Goal: Transaction & Acquisition: Purchase product/service

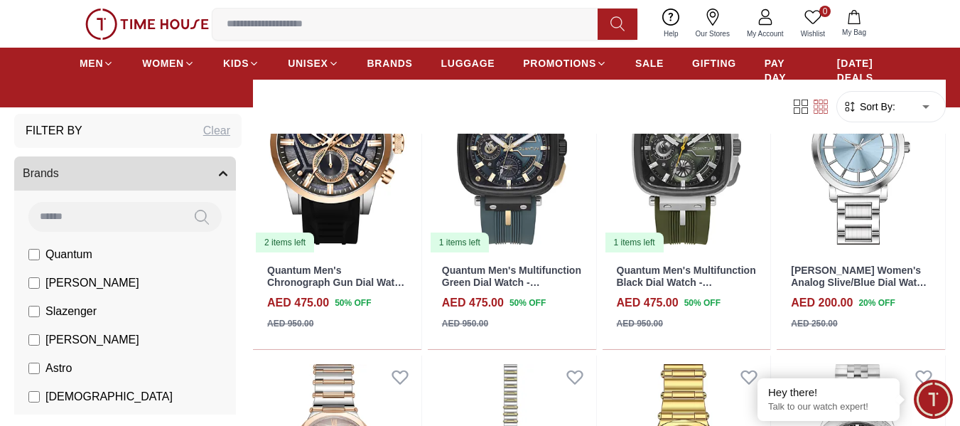
click at [142, 216] on input at bounding box center [104, 216] width 153 height 28
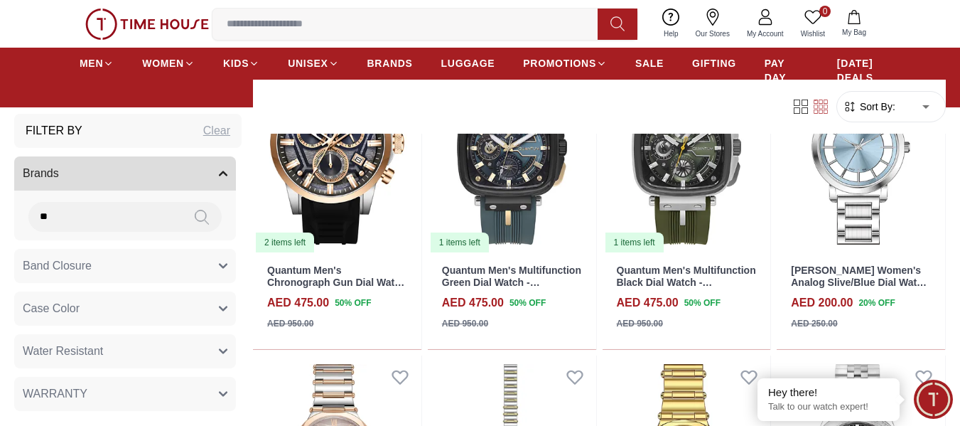
type input "*"
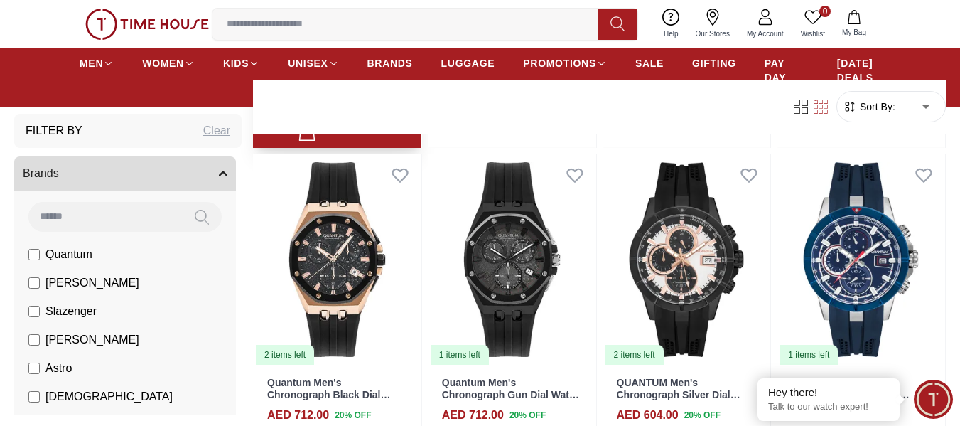
scroll to position [1435, 0]
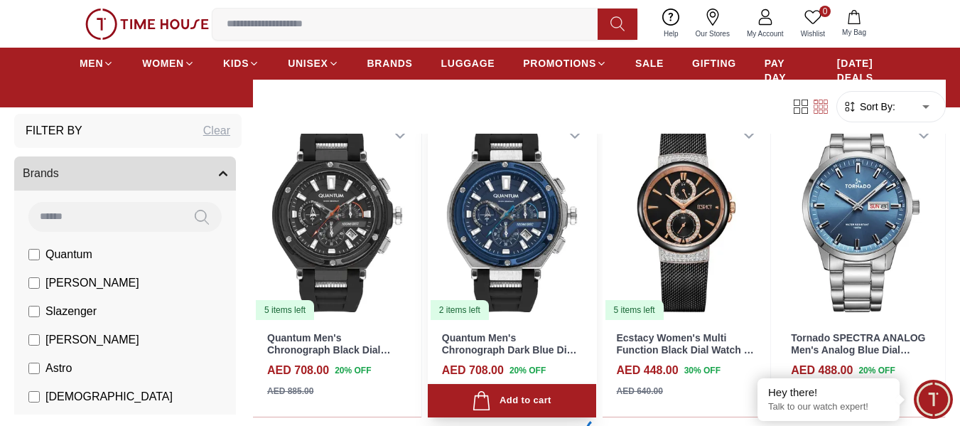
scroll to position [1862, 0]
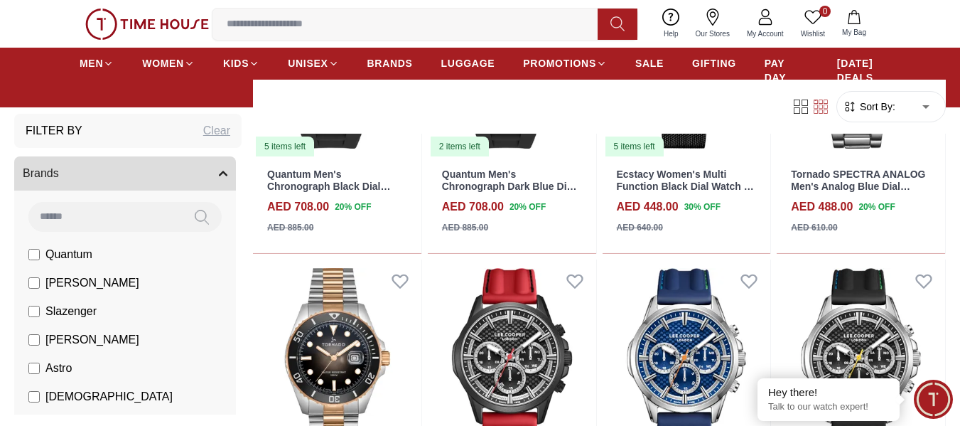
click at [380, 28] on input at bounding box center [410, 24] width 397 height 28
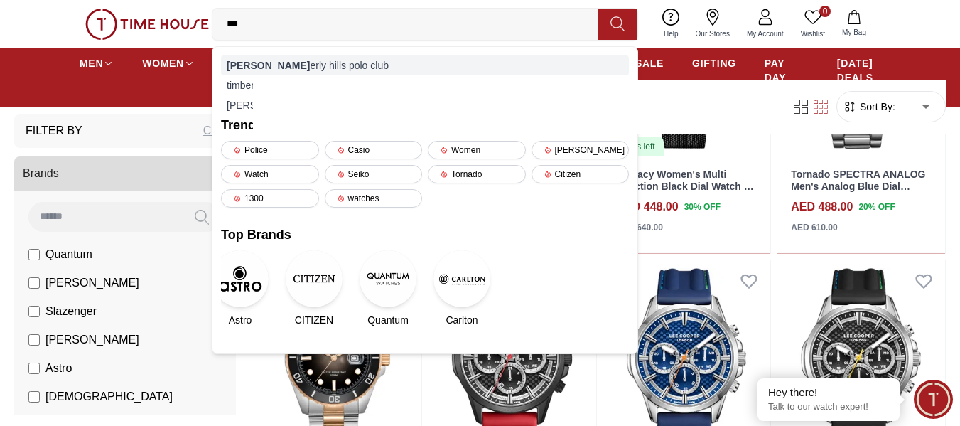
type input "***"
click at [362, 67] on div "[PERSON_NAME] hills polo club" at bounding box center [425, 65] width 408 height 20
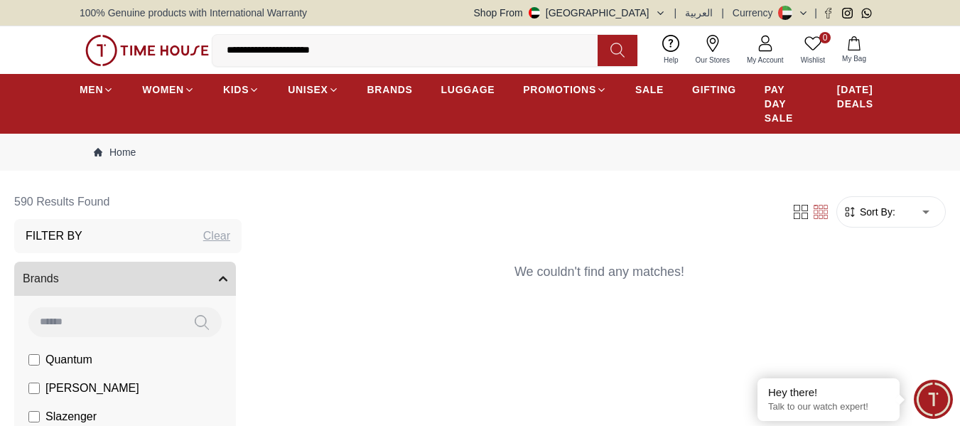
click at [345, 50] on input "**********" at bounding box center [410, 50] width 397 height 28
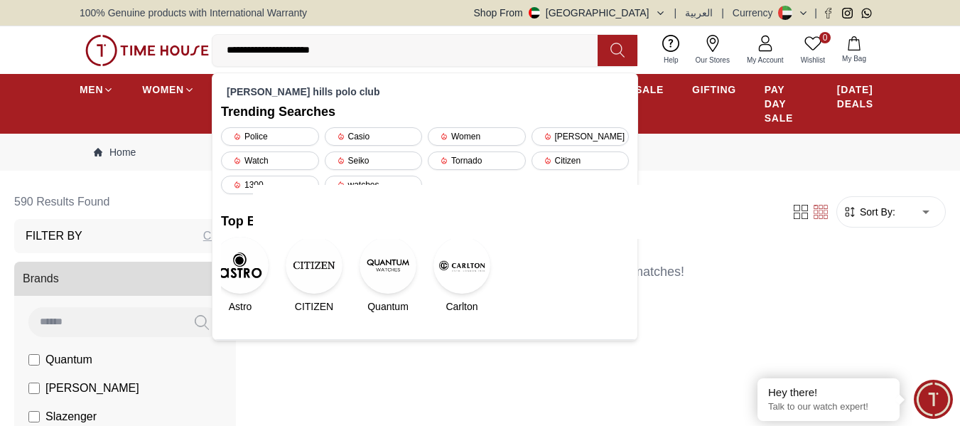
click at [465, 275] on img at bounding box center [461, 265] width 57 height 57
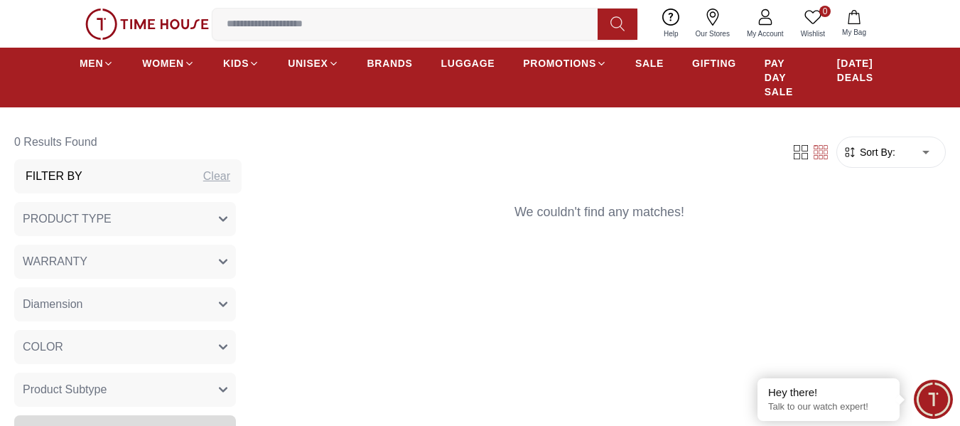
scroll to position [426, 0]
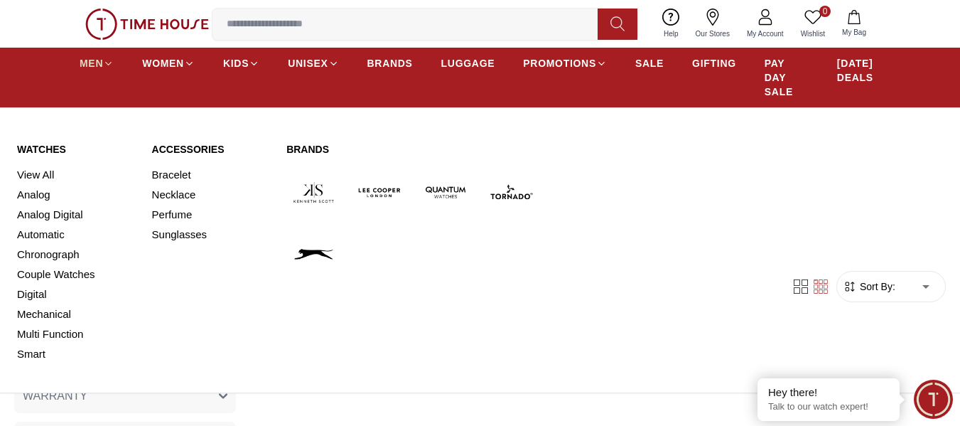
click at [106, 56] on link "MEN" at bounding box center [97, 63] width 34 height 26
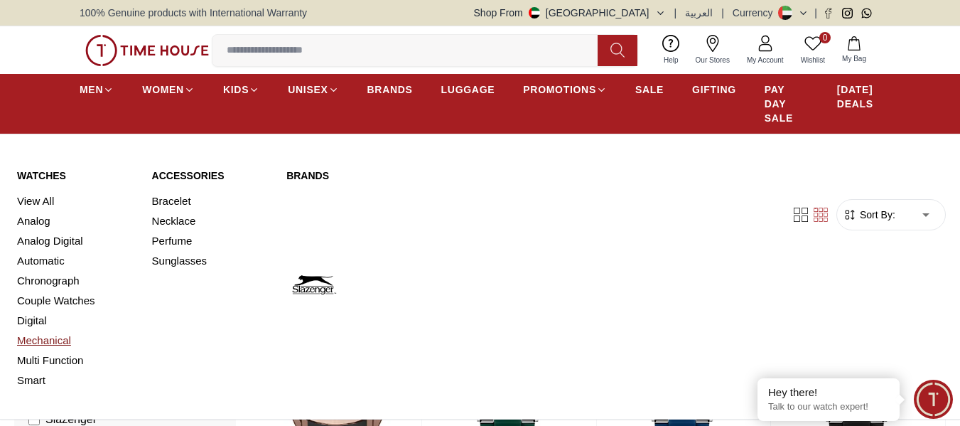
click at [53, 333] on link "Mechanical" at bounding box center [76, 340] width 118 height 20
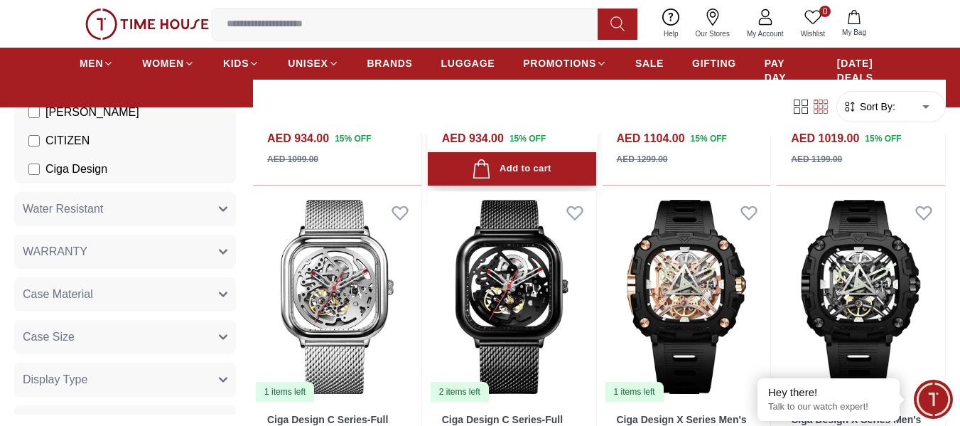
scroll to position [711, 0]
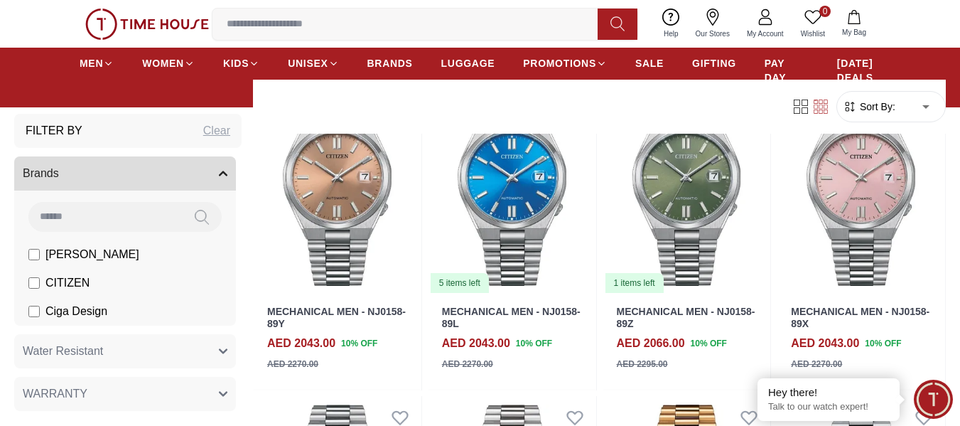
scroll to position [71, 0]
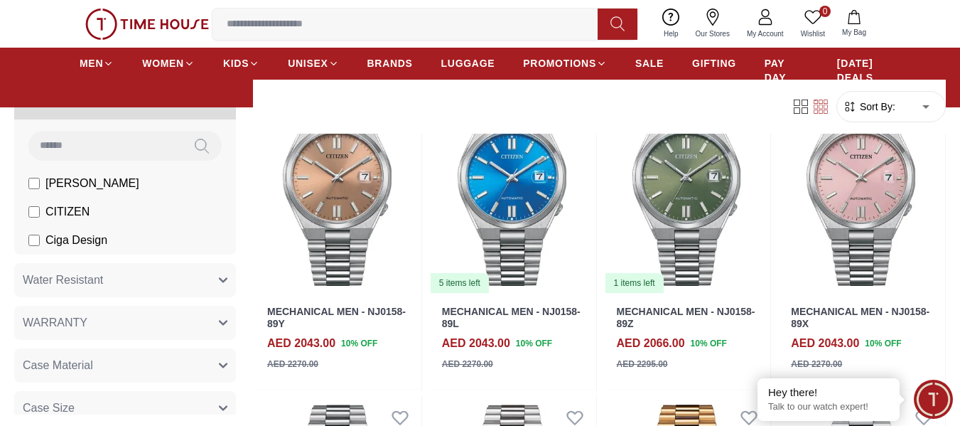
click at [207, 362] on button "Case Material" at bounding box center [125, 365] width 222 height 34
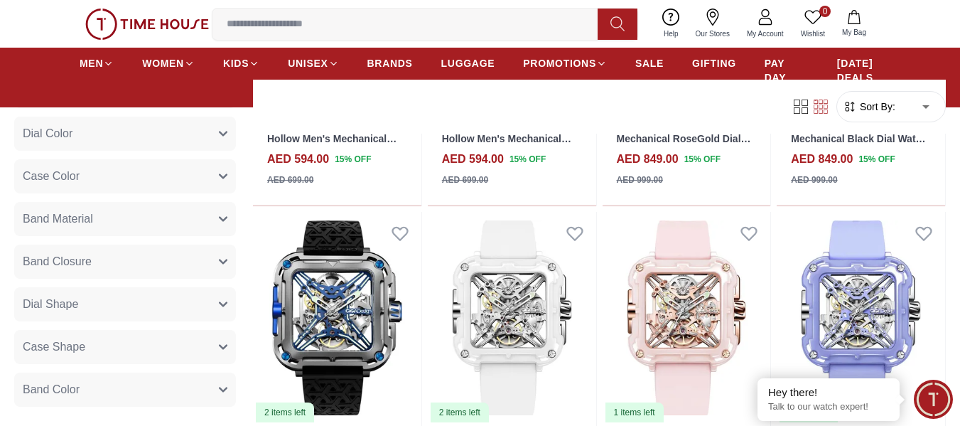
scroll to position [711, 0]
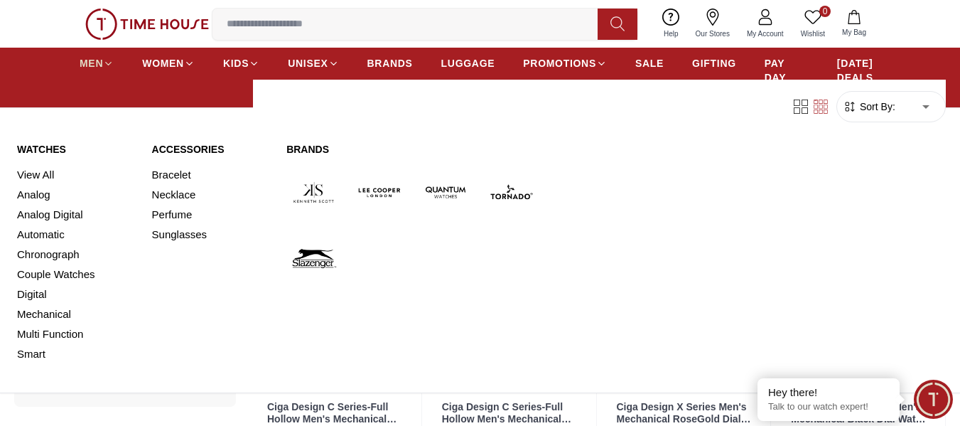
click at [104, 66] on icon at bounding box center [108, 63] width 11 height 11
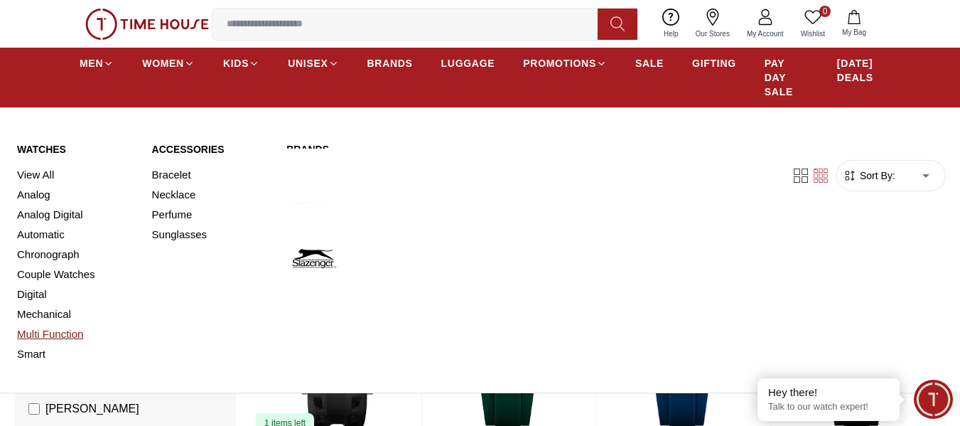
scroll to position [71, 0]
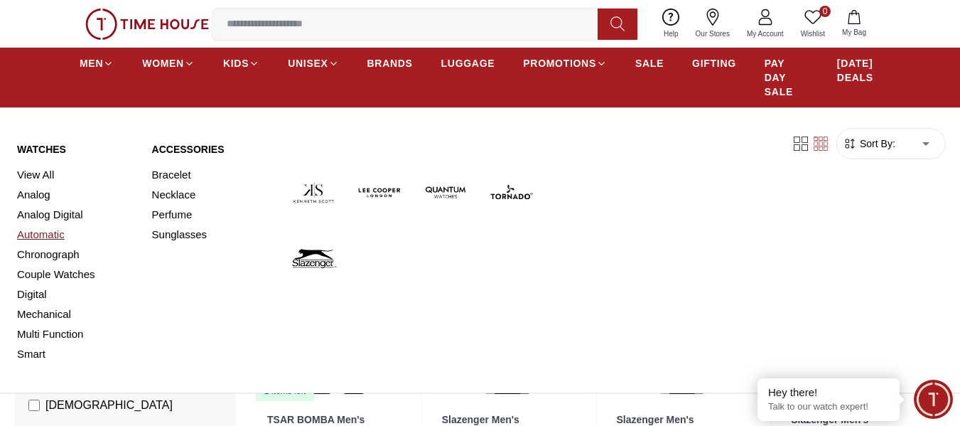
click at [48, 237] on link "Automatic" at bounding box center [76, 235] width 118 height 20
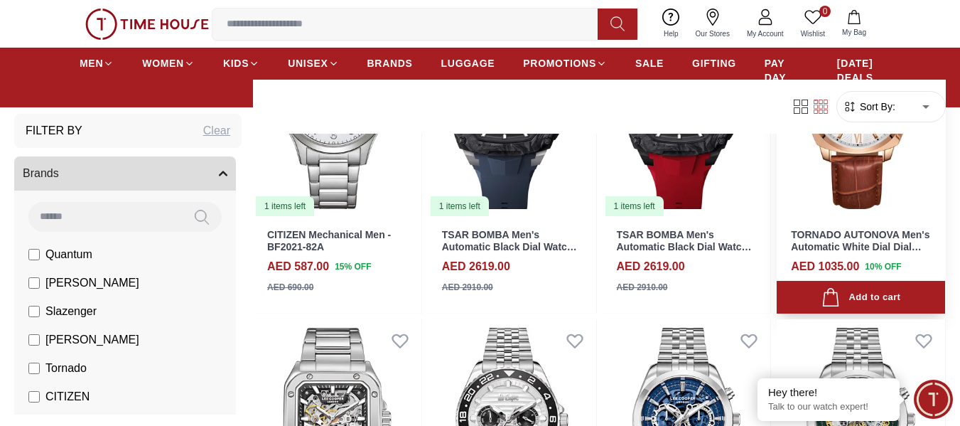
scroll to position [1208, 0]
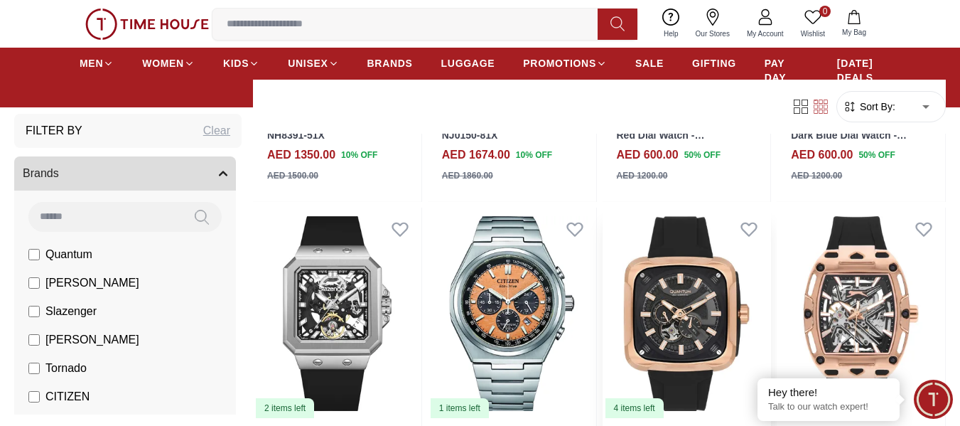
scroll to position [2274, 0]
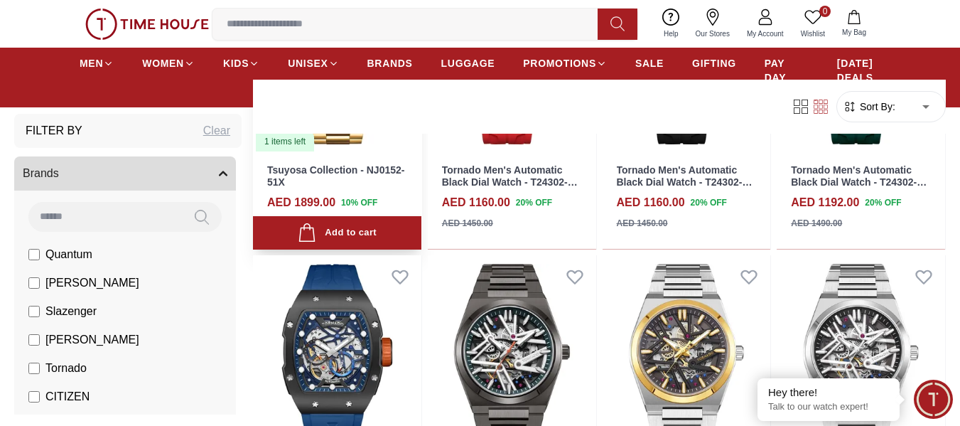
scroll to position [4406, 0]
